Goal: Answer question/provide support: Share knowledge or assist other users

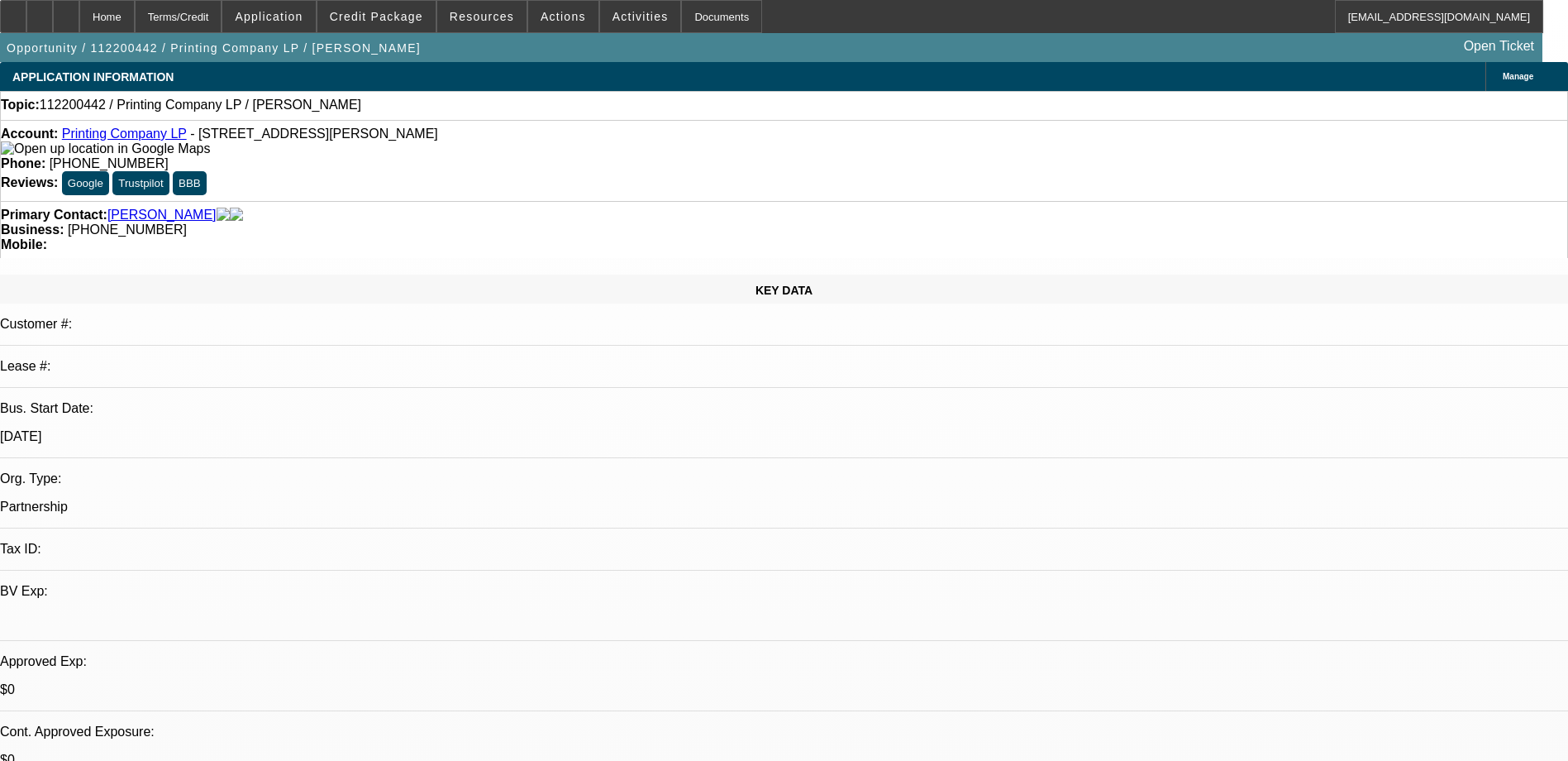
select select "0"
select select "2"
select select "0.1"
select select "1"
select select "2"
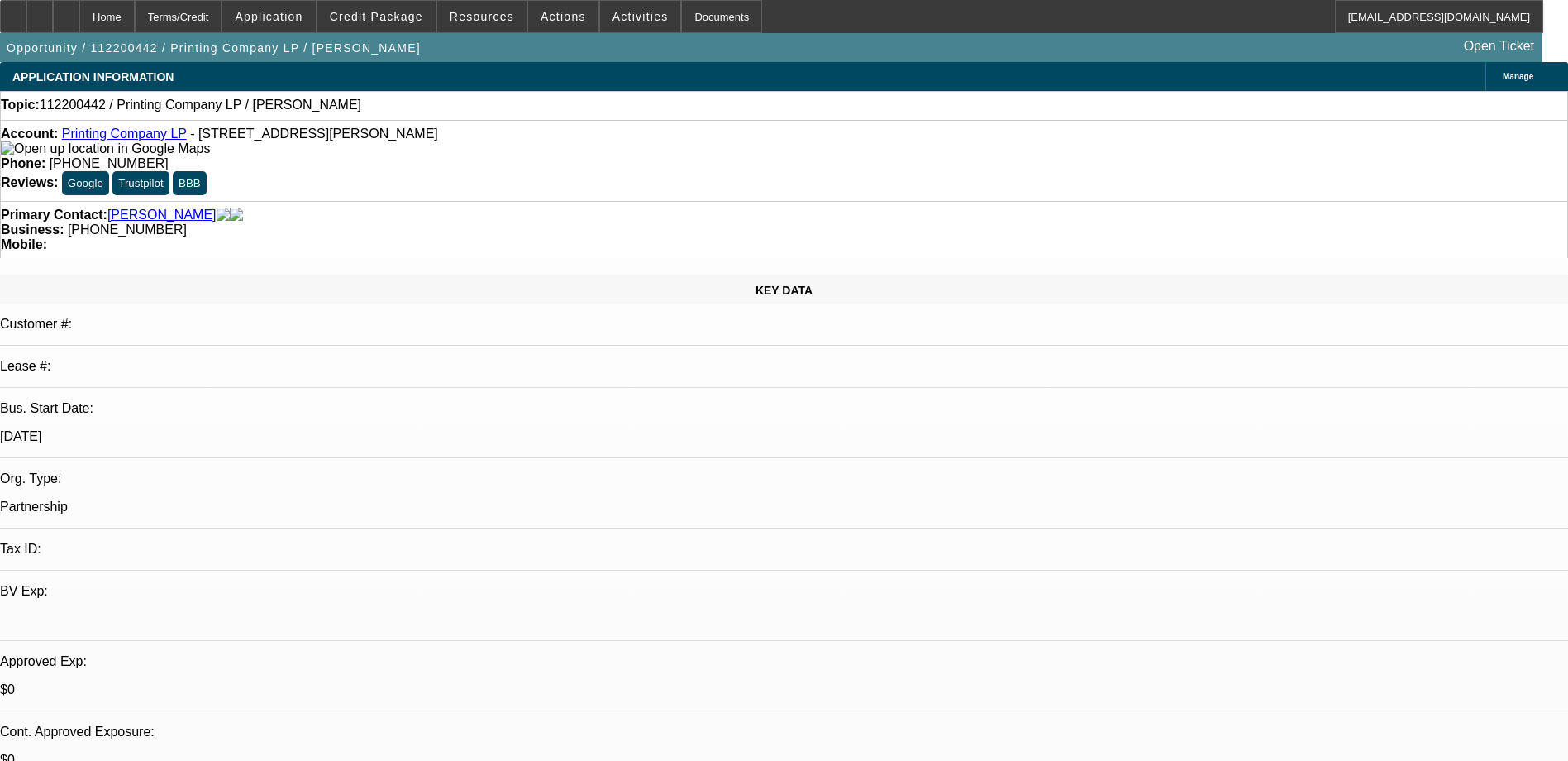
select select "4"
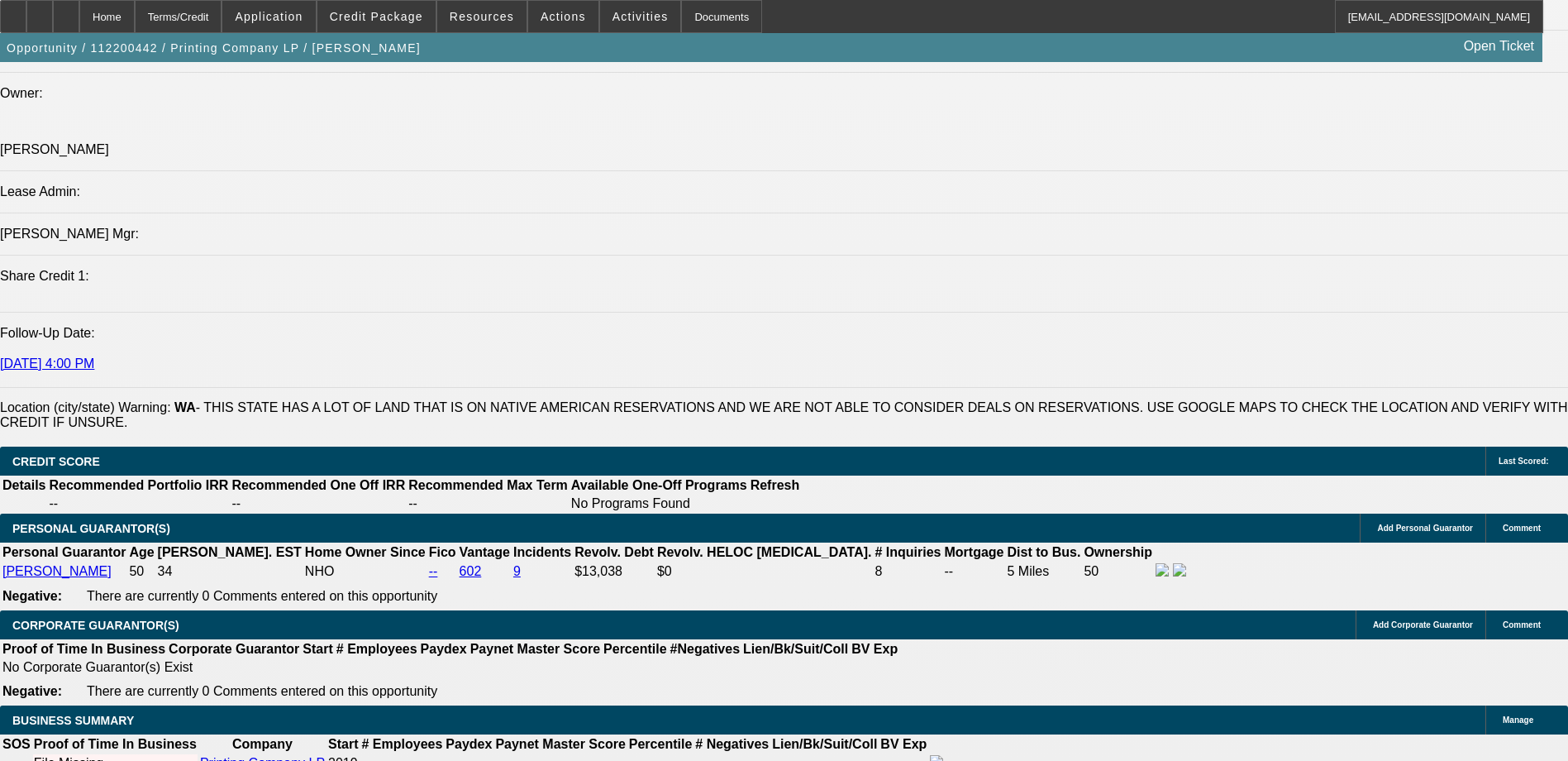
scroll to position [1616, 0]
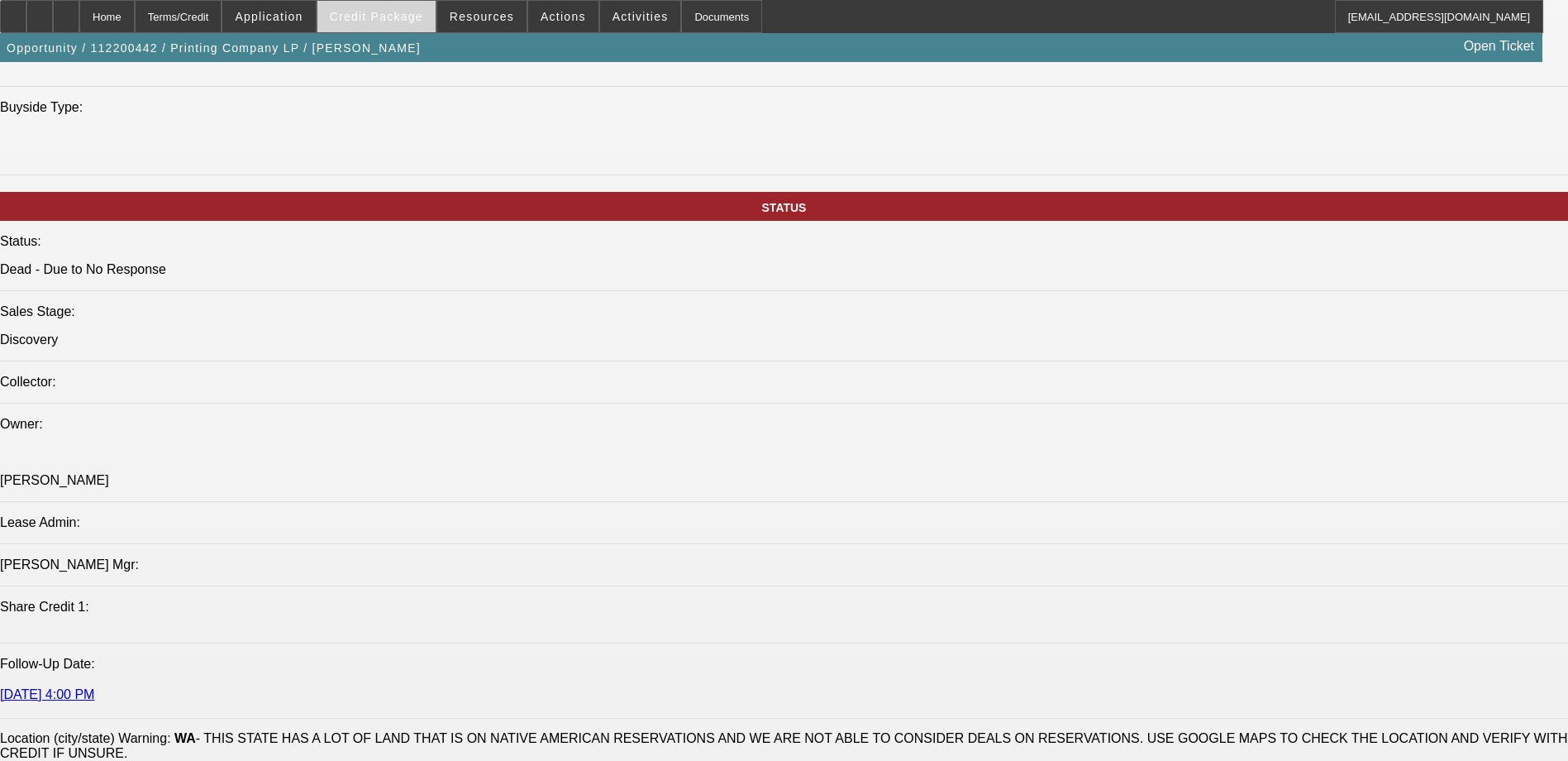
click at [373, 19] on span "Credit Package" at bounding box center [377, 16] width 94 height 13
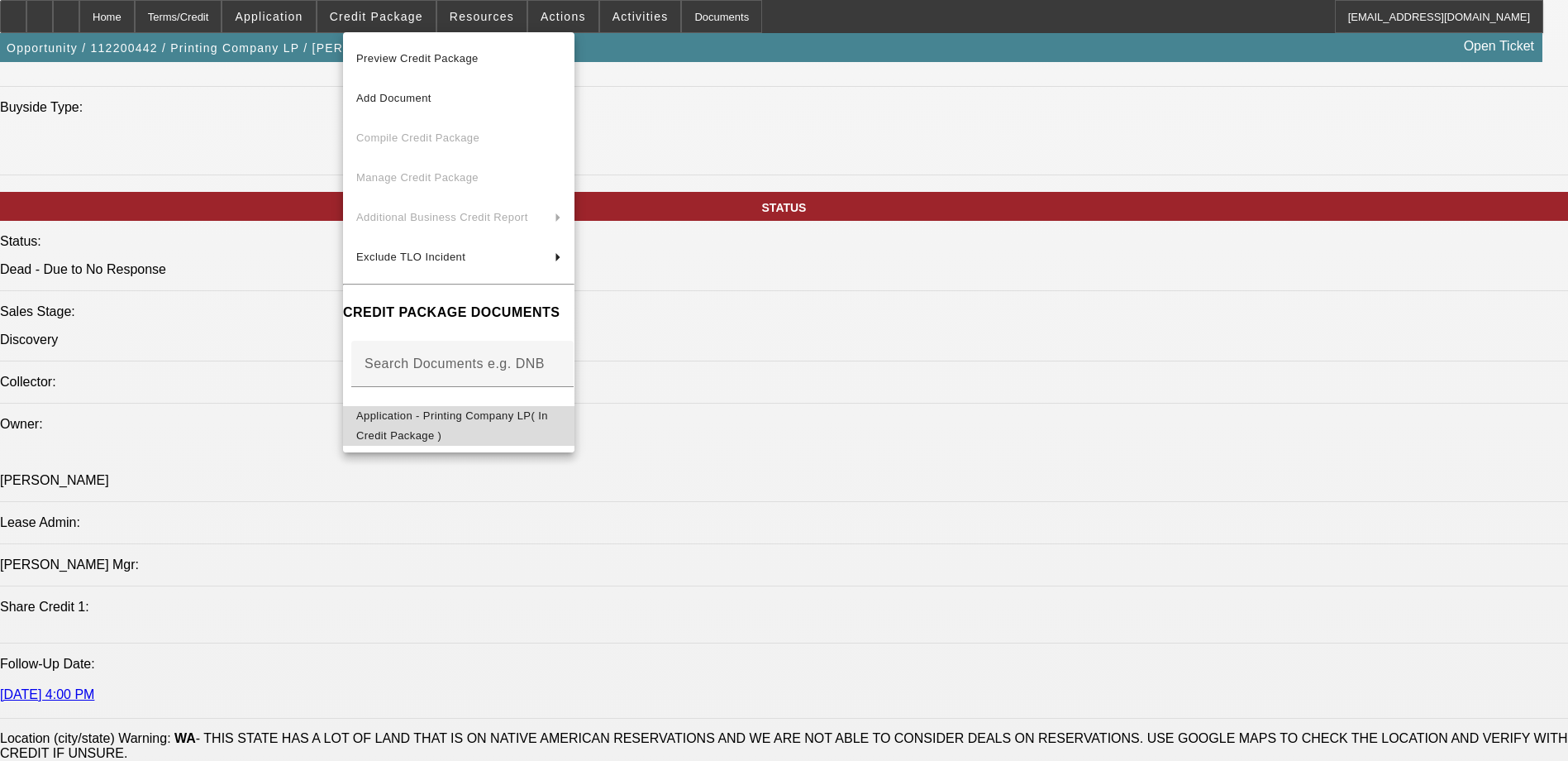
click at [486, 432] on button "Application - Printing Company LP( In Credit Package )" at bounding box center [459, 426] width 232 height 40
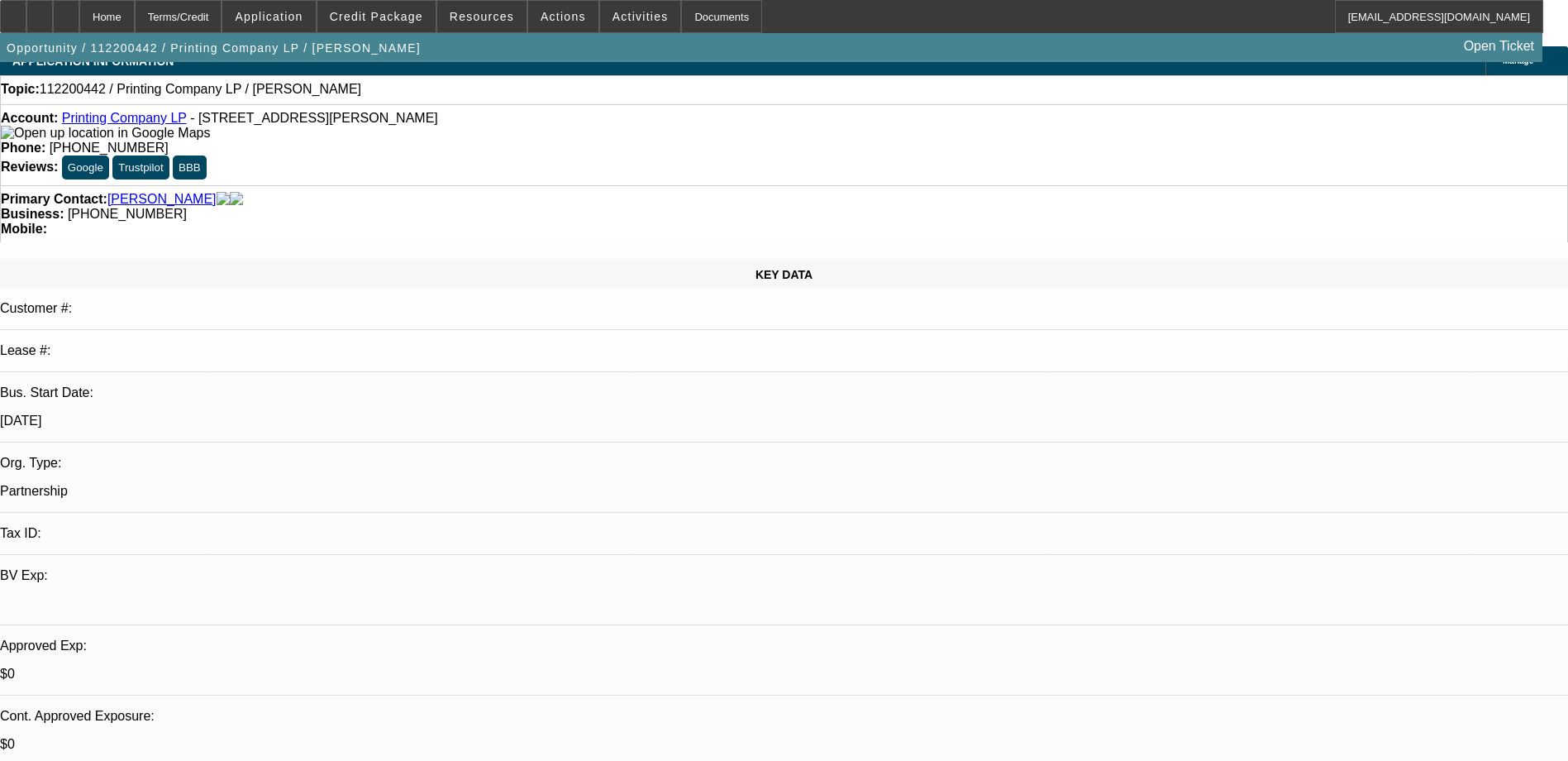
scroll to position [0, 0]
